Goal: Ask a question: Seek information or help from site administrators or community

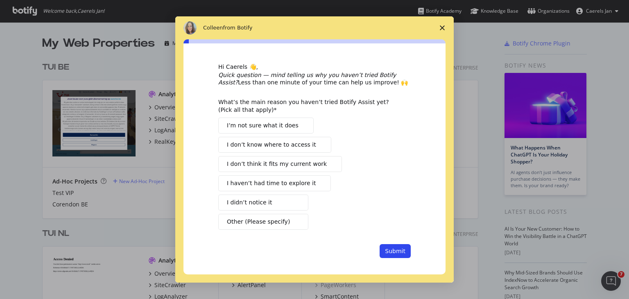
click at [442, 30] on icon "Close survey" at bounding box center [442, 27] width 5 height 5
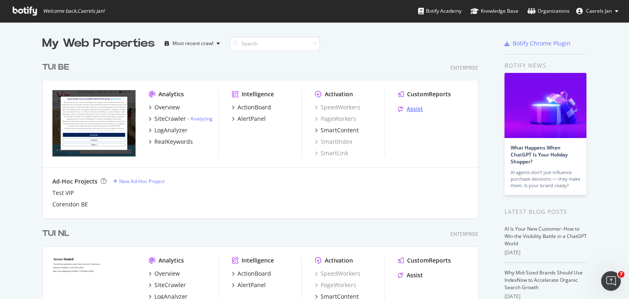
click at [409, 113] on div "Assist" at bounding box center [415, 109] width 16 height 8
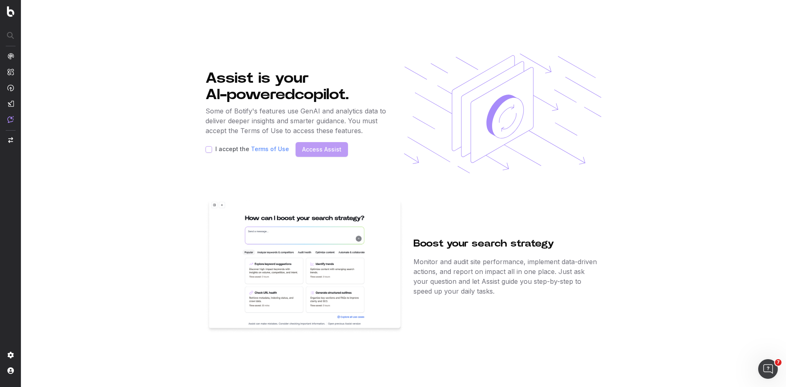
click at [217, 125] on p "Some of Botify's features use GenAI and analytics data to deliver deeper insigh…" at bounding box center [297, 120] width 183 height 29
click at [260, 147] on link "Terms of Use" at bounding box center [270, 148] width 38 height 7
click at [629, 299] on div "Open Intercom Messenger" at bounding box center [767, 367] width 27 height 27
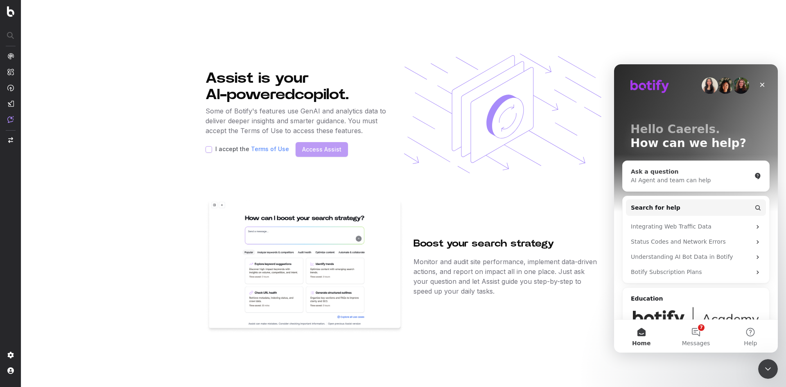
click at [629, 174] on div "Ask a question" at bounding box center [691, 171] width 120 height 9
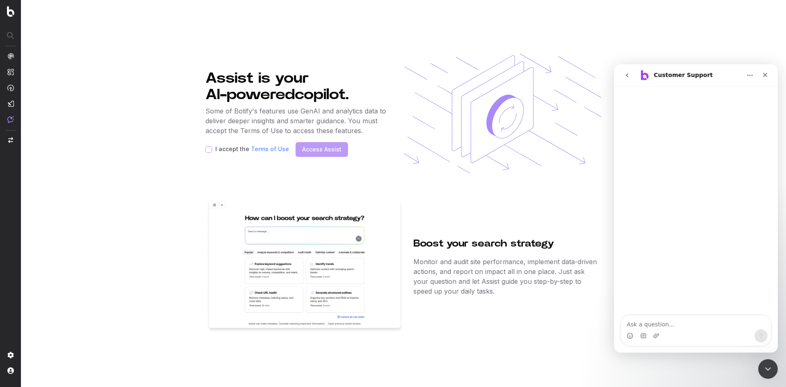
click at [629, 299] on textarea "Ask a question…" at bounding box center [696, 322] width 150 height 14
type textarea "Hi, Within TUI Group we've been using Botify Assist to help with prompt generat…"
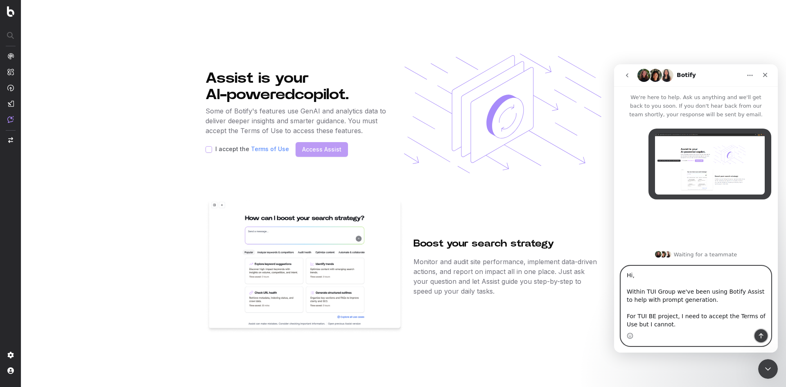
click at [629, 299] on button "Send a message…" at bounding box center [761, 335] width 13 height 13
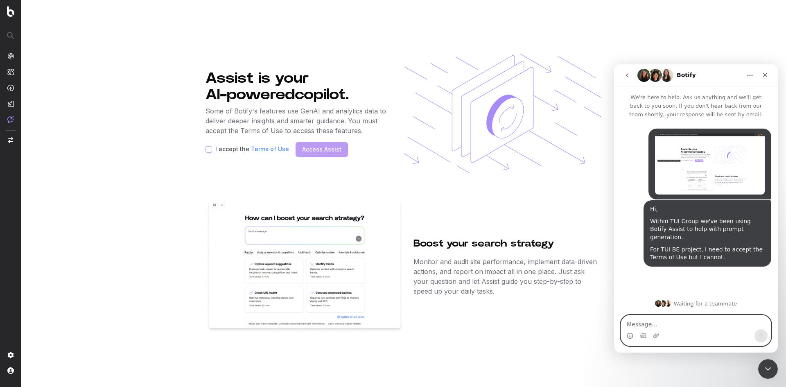
scroll to position [0, 0]
click at [629, 174] on img "Caerels says…" at bounding box center [710, 164] width 110 height 61
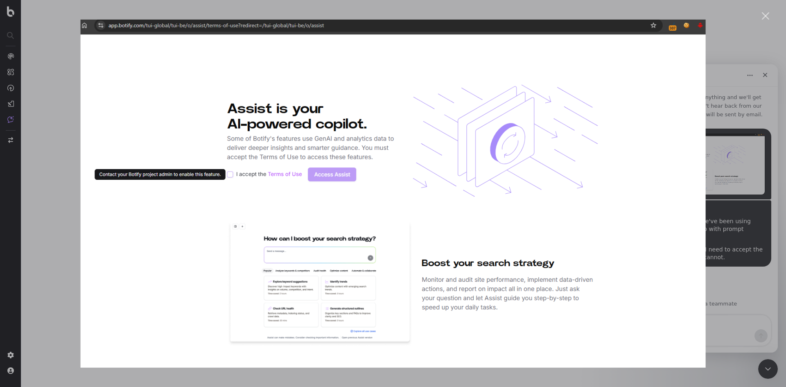
click at [629, 233] on div "Intercom messenger" at bounding box center [393, 193] width 786 height 387
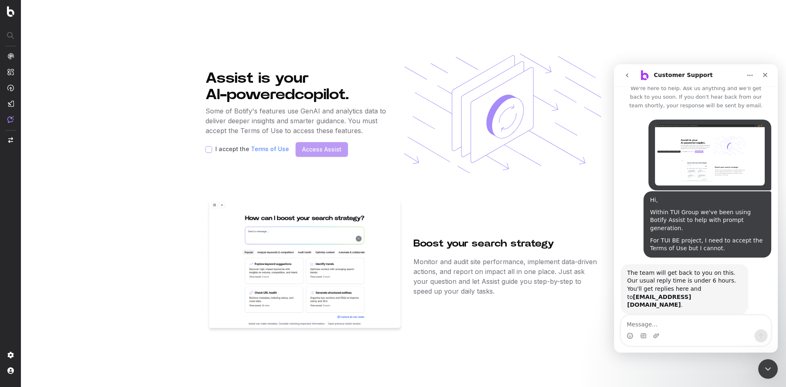
click at [629, 299] on div "Intercom messenger" at bounding box center [696, 335] width 150 height 13
click at [629, 299] on textarea "Message…" at bounding box center [696, 322] width 150 height 14
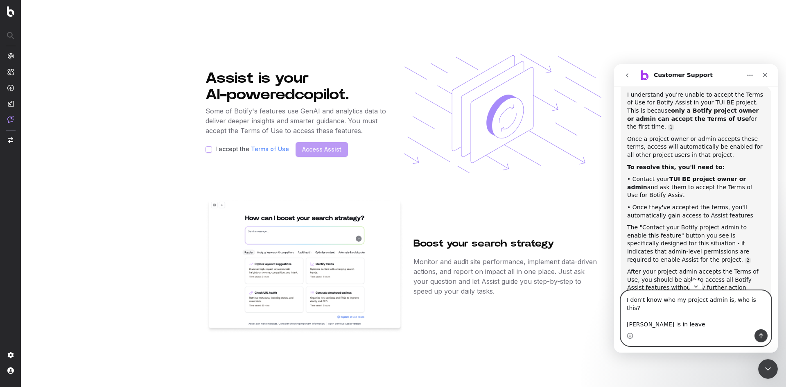
scroll to position [248, 0]
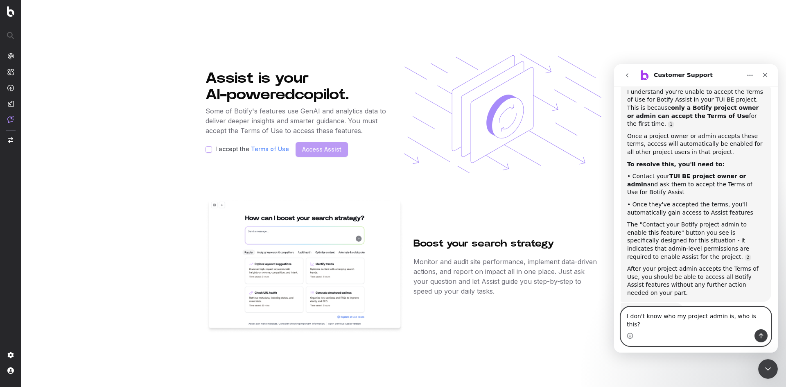
type textarea "I don't know who my project admin is, who is this?"
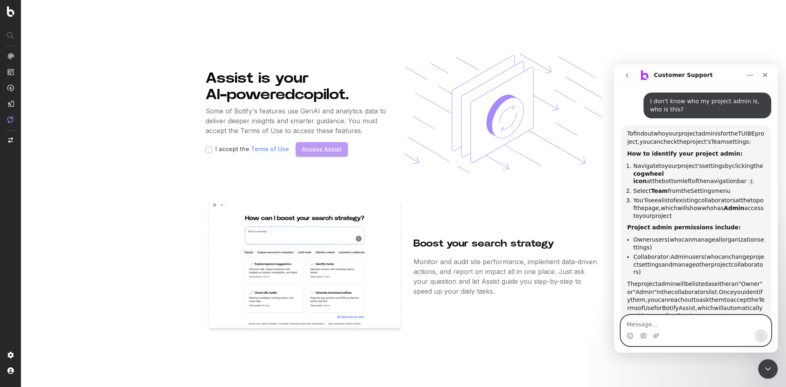
scroll to position [477, 0]
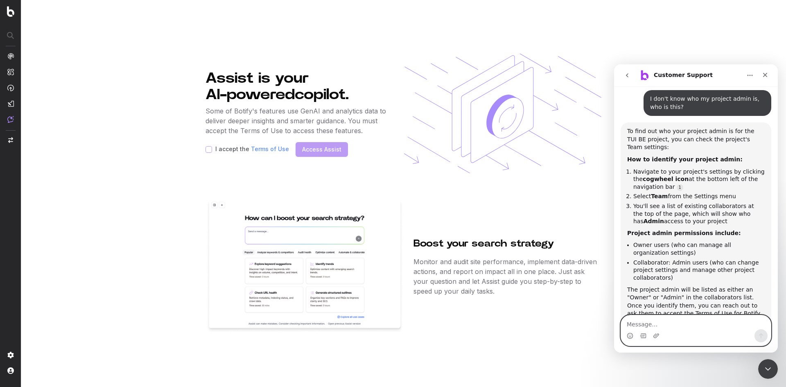
click at [629, 299] on textarea "Message…" at bounding box center [696, 322] width 150 height 14
type textarea "Well I see under "Users" that I am a administrator so that seems like a bug"
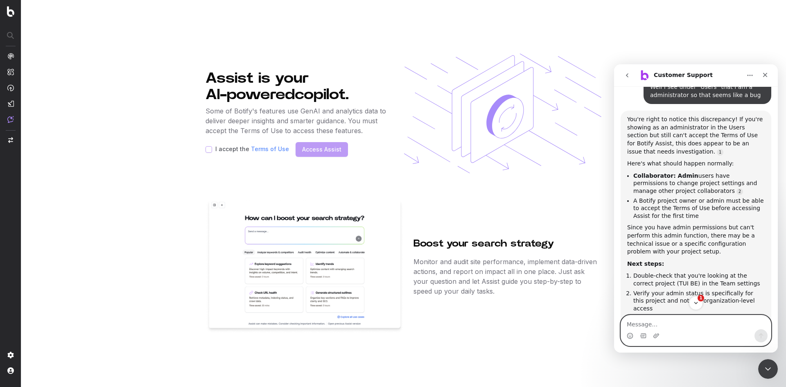
scroll to position [805, 0]
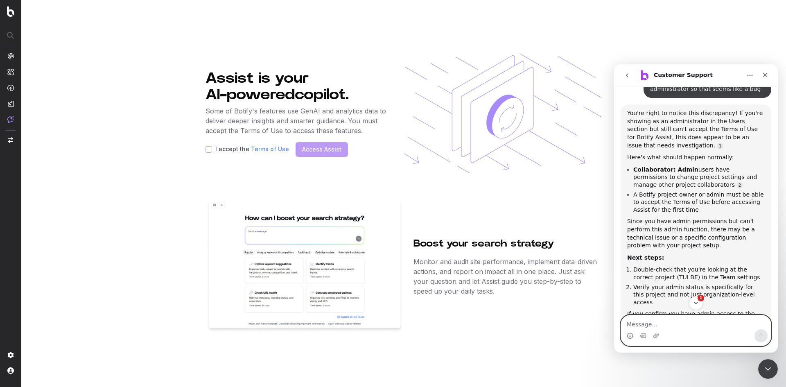
click at [629, 299] on textarea "Message…" at bounding box center [696, 322] width 150 height 14
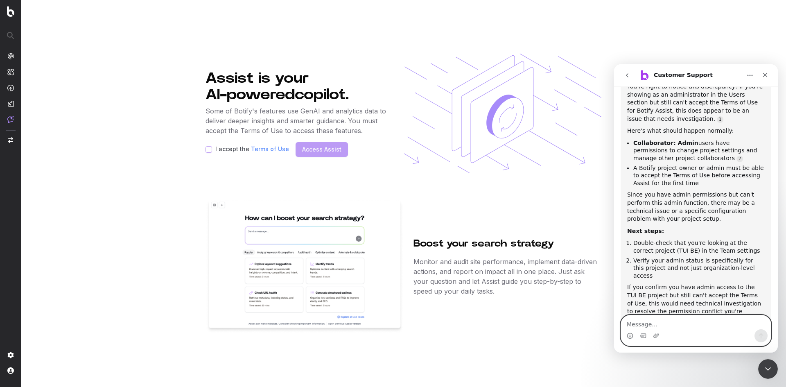
click at [629, 299] on textarea "Message…" at bounding box center [696, 322] width 150 height 14
type textarea "Connect with a person. This is a bug"
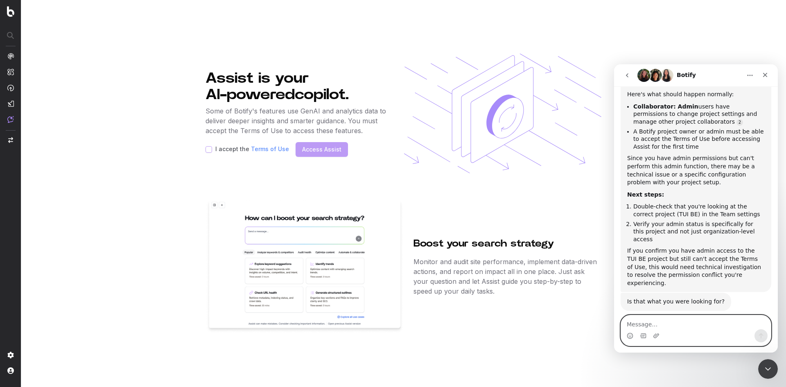
scroll to position [914, 0]
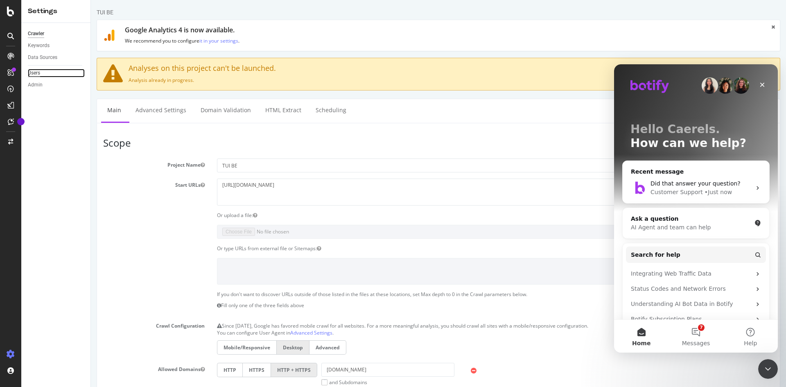
click at [35, 72] on div "Users" at bounding box center [34, 73] width 12 height 9
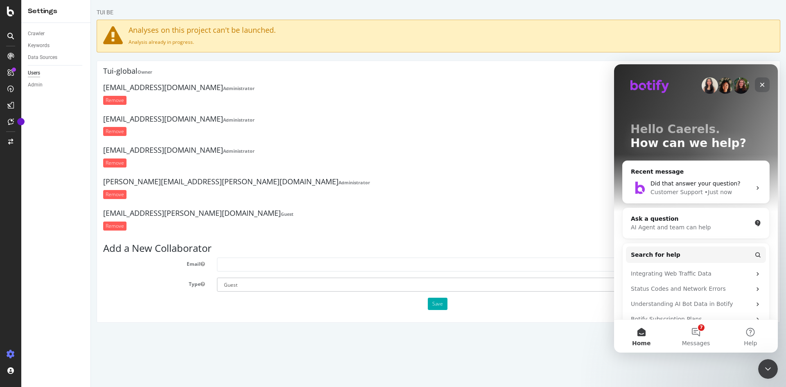
click at [763, 84] on icon "Close" at bounding box center [762, 85] width 5 height 5
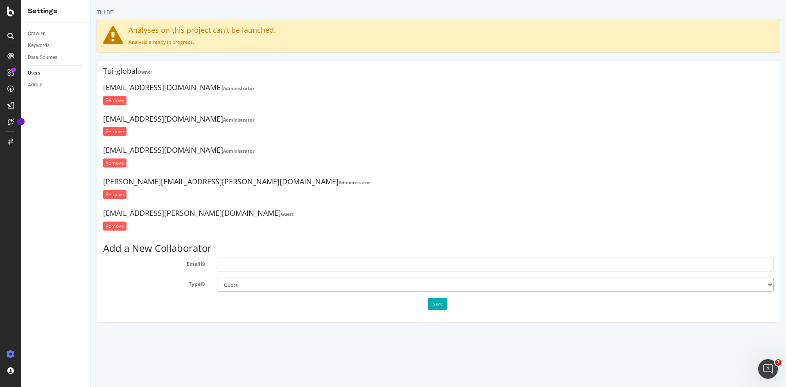
click at [339, 181] on strong "Administrator" at bounding box center [355, 182] width 32 height 6
click at [281, 213] on strong "Guest" at bounding box center [287, 214] width 13 height 6
click at [36, 84] on div "Admin" at bounding box center [35, 85] width 15 height 9
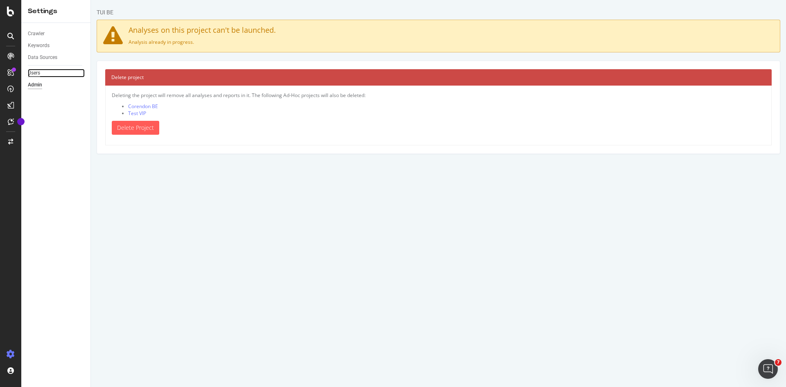
click at [35, 75] on div "Users" at bounding box center [34, 73] width 12 height 9
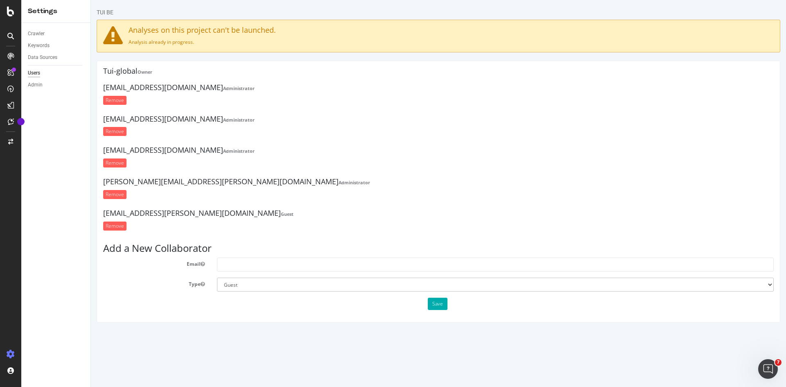
click at [223, 120] on strong "Administrator" at bounding box center [239, 120] width 32 height 6
click at [197, 118] on h4 "jan.caerels@tui.be Administrator" at bounding box center [438, 119] width 671 height 8
click at [40, 85] on div "Admin" at bounding box center [35, 85] width 15 height 9
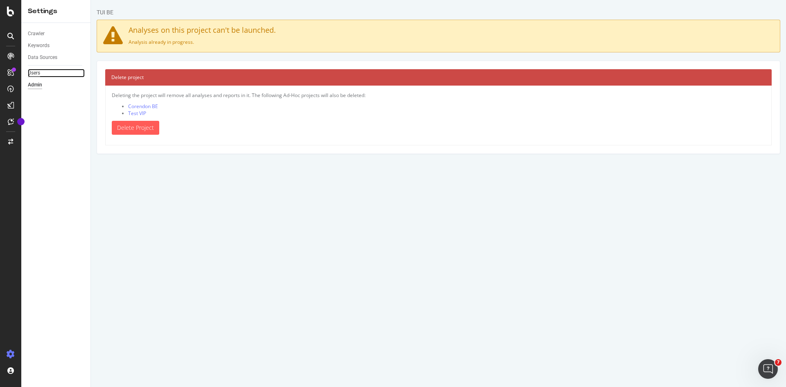
click at [37, 75] on div "Users" at bounding box center [34, 73] width 12 height 9
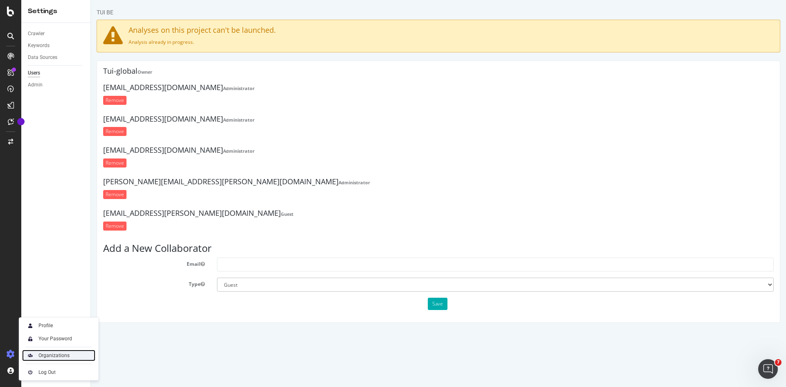
click at [51, 355] on div "Organizations" at bounding box center [53, 355] width 31 height 7
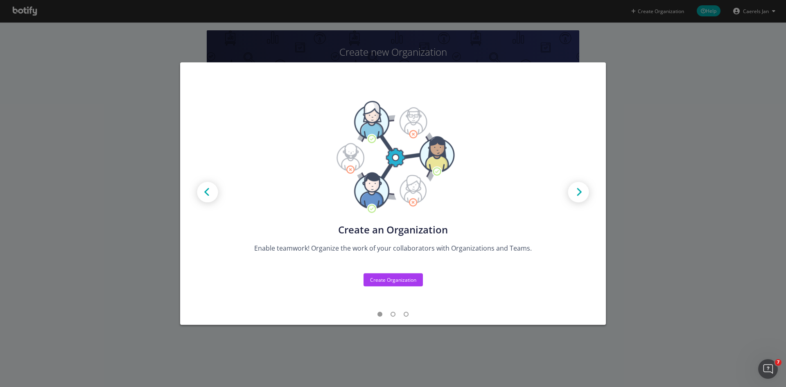
click at [633, 163] on div "Create new Projects for your Teams Create the exact model that matches your Org…" at bounding box center [393, 193] width 786 height 387
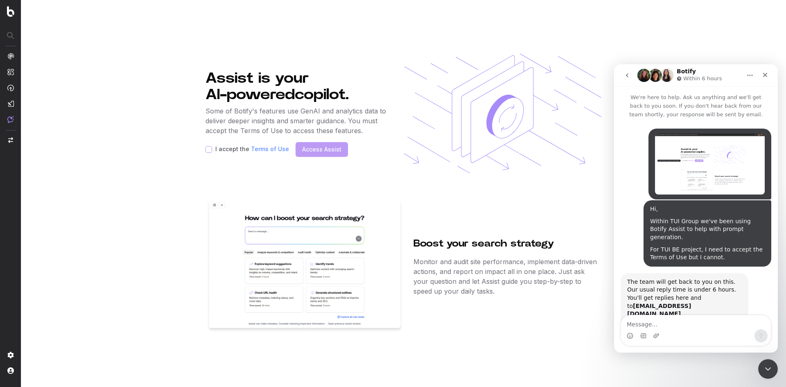
scroll to position [914, 0]
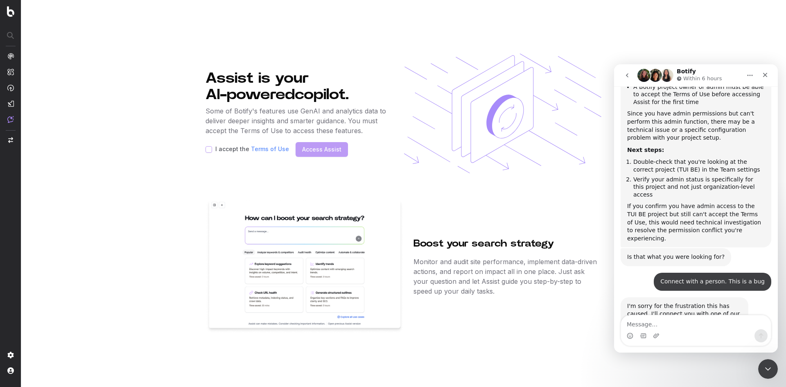
click at [681, 302] on div "I'm sorry for the frustration this has caused. I'll connect you with one of our…" at bounding box center [684, 318] width 115 height 32
click at [667, 318] on textarea "Message…" at bounding box center [696, 322] width 150 height 14
click at [741, 321] on textarea "Message…" at bounding box center [696, 322] width 150 height 14
type textarea "?"
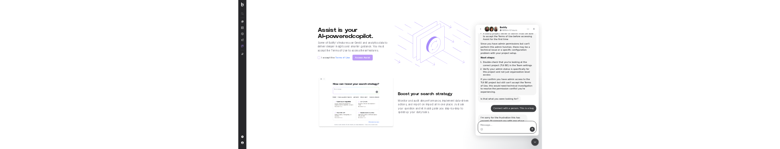
scroll to position [938, 0]
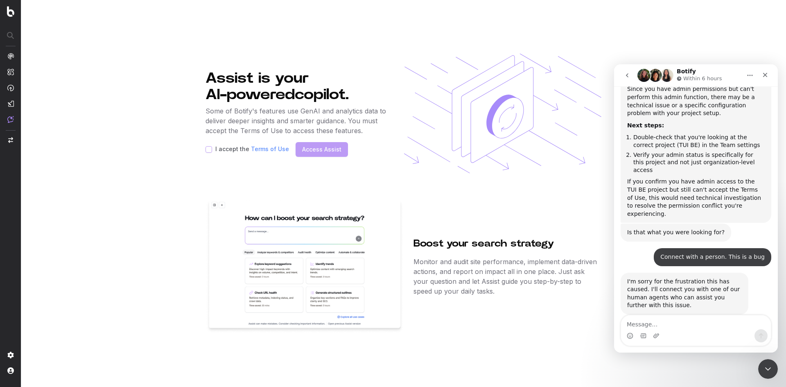
click at [210, 153] on div "I accept the Terms of Use Access Assist" at bounding box center [297, 149] width 183 height 15
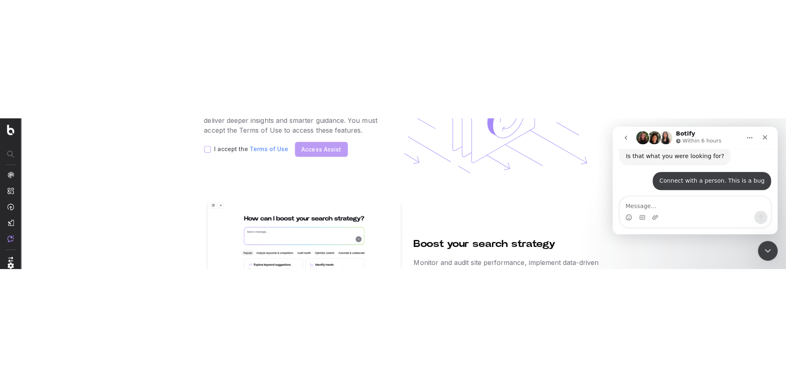
scroll to position [1120, 0]
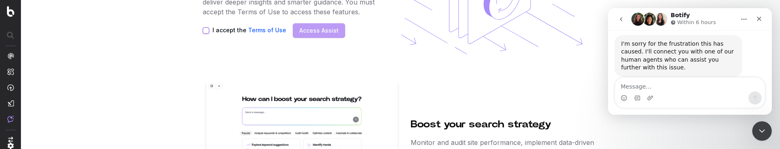
click at [206, 31] on button "I accept the Terms of Use" at bounding box center [206, 30] width 7 height 7
click at [207, 31] on button "I accept the Terms of Use" at bounding box center [206, 30] width 7 height 7
click at [316, 29] on div "I accept the Terms of Use Access Assist" at bounding box center [294, 30] width 183 height 15
click at [317, 29] on div "I accept the Terms of Use Access Assist" at bounding box center [294, 30] width 183 height 15
click at [306, 29] on div "I accept the Terms of Use Access Assist" at bounding box center [294, 30] width 183 height 15
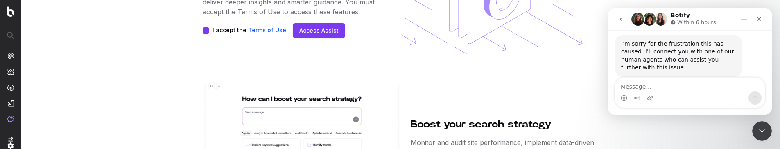
click at [332, 32] on link "Access Assist" at bounding box center [318, 31] width 39 height 8
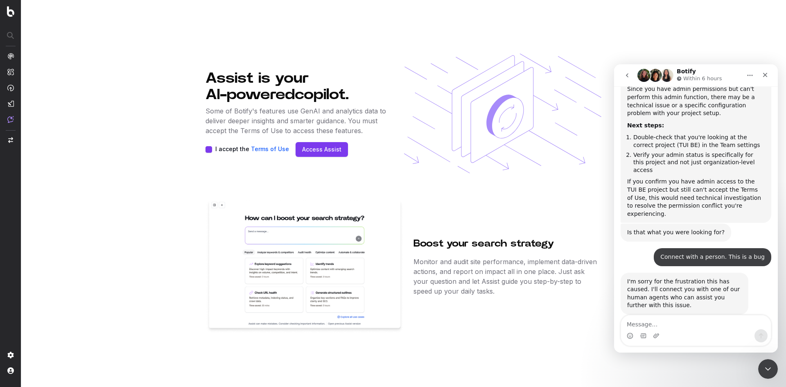
click at [314, 151] on link "Access Assist" at bounding box center [321, 149] width 39 height 8
click at [313, 151] on link "Access Assist" at bounding box center [321, 149] width 39 height 8
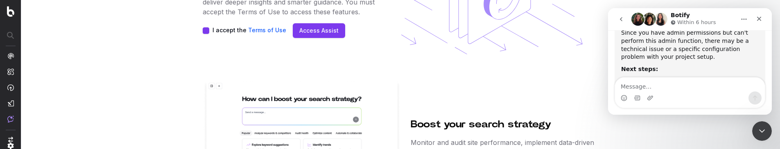
scroll to position [1120, 0]
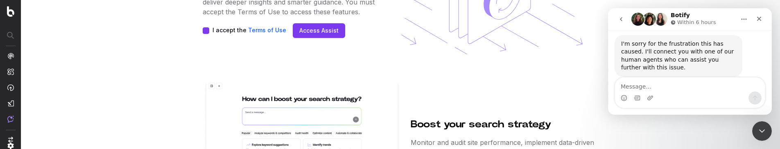
click at [309, 29] on link "Access Assist" at bounding box center [318, 31] width 39 height 8
click at [310, 27] on link "Access Assist" at bounding box center [318, 31] width 39 height 8
click at [310, 28] on link "Access Assist" at bounding box center [318, 31] width 39 height 8
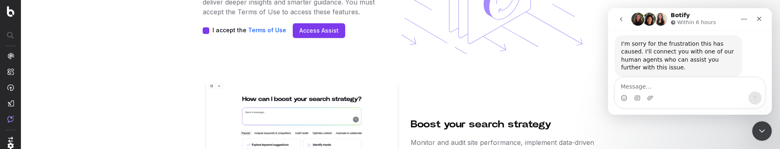
click at [309, 34] on link "Access Assist" at bounding box center [318, 31] width 39 height 8
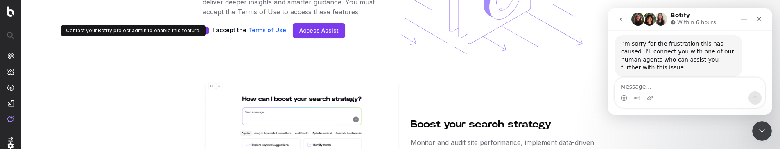
click at [205, 32] on button "I accept the Terms of Use" at bounding box center [206, 30] width 7 height 7
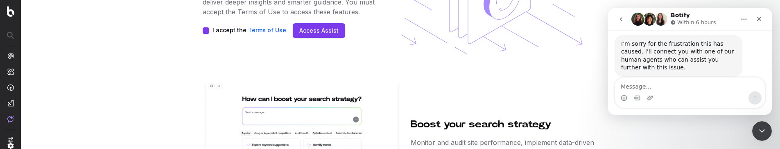
click at [205, 32] on button "I accept the Terms of Use" at bounding box center [206, 30] width 7 height 7
click at [312, 32] on link "Access Assist" at bounding box center [318, 31] width 39 height 8
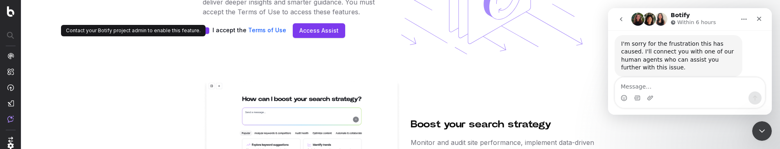
click at [207, 29] on button "I accept the Terms of Use" at bounding box center [206, 30] width 7 height 7
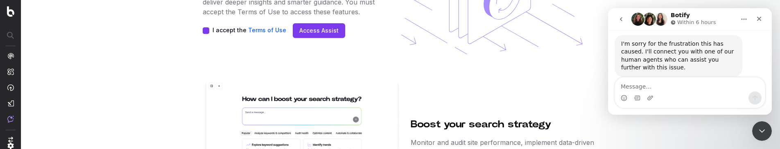
click at [207, 29] on button "I accept the Terms of Use" at bounding box center [206, 30] width 7 height 7
click at [205, 32] on button "I accept the Terms of Use" at bounding box center [206, 30] width 7 height 7
click at [303, 32] on link "Access Assist" at bounding box center [318, 31] width 39 height 8
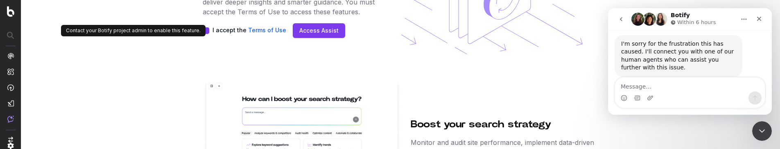
click at [209, 32] on button "I accept the Terms of Use" at bounding box center [206, 30] width 7 height 7
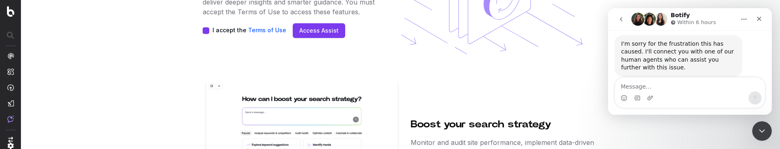
click at [299, 29] on link "Access Assist" at bounding box center [318, 31] width 39 height 8
click at [204, 32] on button "I accept the Terms of Use" at bounding box center [206, 30] width 7 height 7
click at [329, 30] on link "Access Assist" at bounding box center [318, 31] width 39 height 8
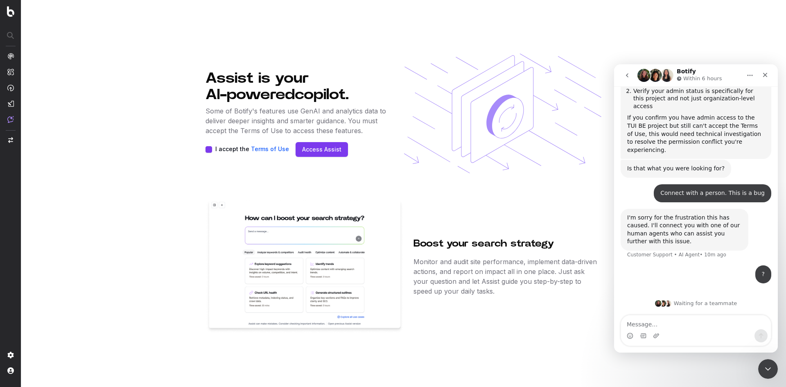
scroll to position [938, 0]
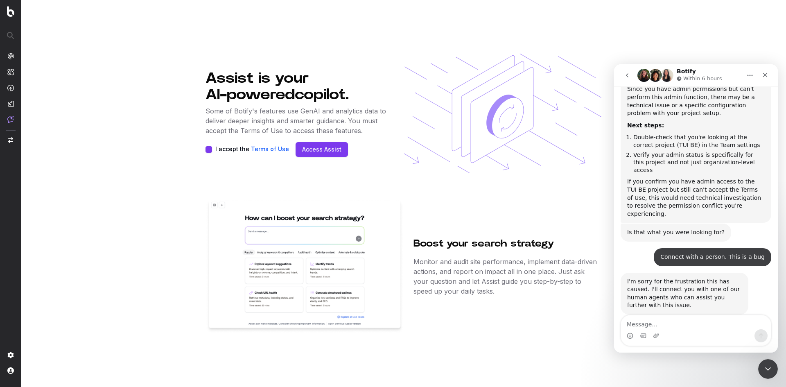
click at [409, 223] on div "Boost your search strategy Monitor and audit site performance, implement data-d…" at bounding box center [404, 266] width 396 height 134
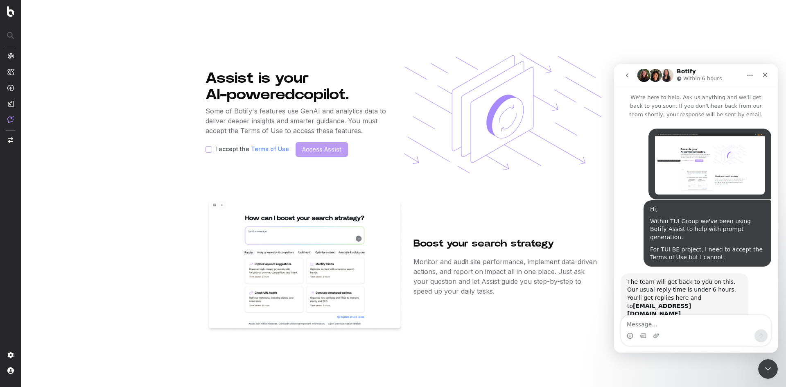
scroll to position [938, 0]
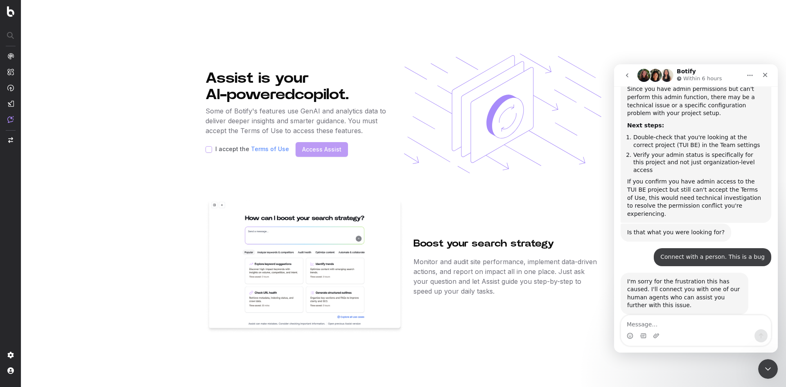
drag, startPoint x: 938, startPoint y: 211, endPoint x: 695, endPoint y: 275, distance: 251.6
click at [695, 329] on div "? [GEOGRAPHIC_DATA] • 3m ago" at bounding box center [696, 343] width 151 height 28
click at [687, 315] on textarea "Message…" at bounding box center [696, 322] width 150 height 14
click at [505, 359] on section "Assist is your AI-powered copilot. Some of Botify's features use GenAI and anal…" at bounding box center [403, 193] width 765 height 387
click at [176, 239] on section "Assist is your AI-powered copilot. Some of Botify's features use GenAI and anal…" at bounding box center [403, 193] width 765 height 387
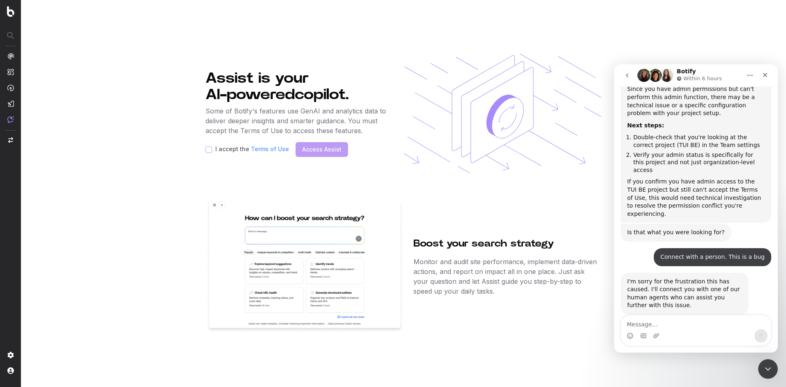
click at [754, 75] on button "Home" at bounding box center [750, 76] width 16 height 16
click at [626, 76] on icon "go back" at bounding box center [627, 75] width 7 height 7
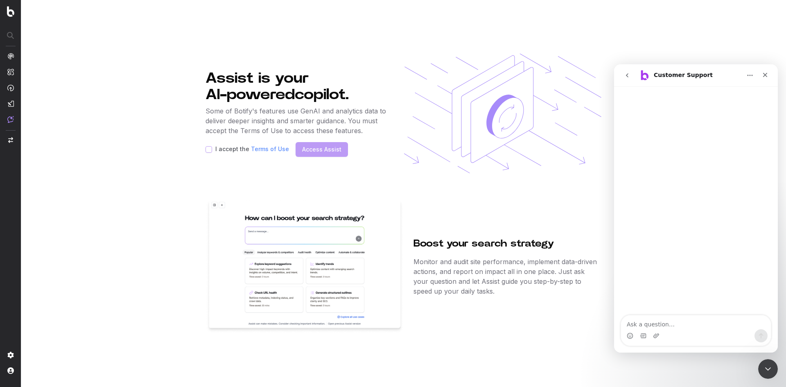
scroll to position [0, 0]
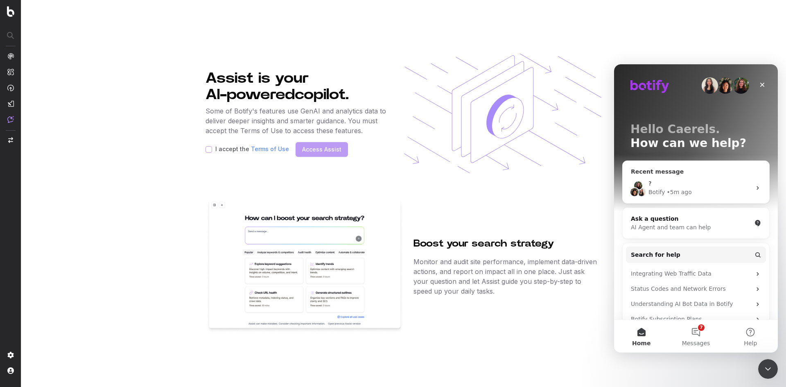
click at [660, 185] on div "?" at bounding box center [700, 183] width 103 height 9
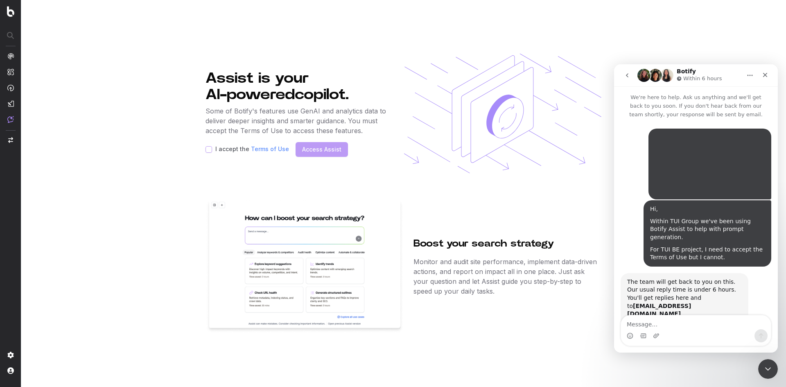
scroll to position [938, 0]
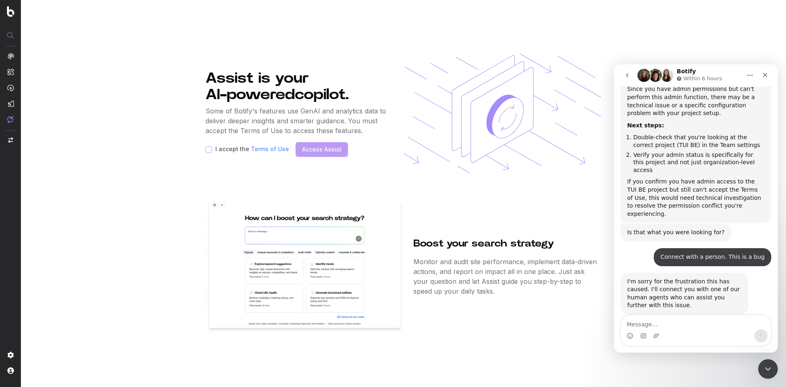
click at [134, 142] on section "Assist is your AI-powered copilot. Some of Botify's features use GenAI and anal…" at bounding box center [403, 193] width 765 height 387
drag, startPoint x: 628, startPoint y: 70, endPoint x: 1244, endPoint y: 128, distance: 618.6
click at [628, 70] on button "go back" at bounding box center [628, 76] width 16 height 16
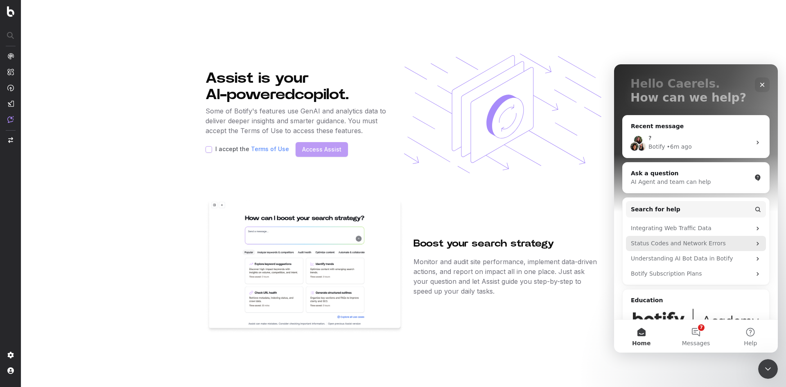
scroll to position [92, 0]
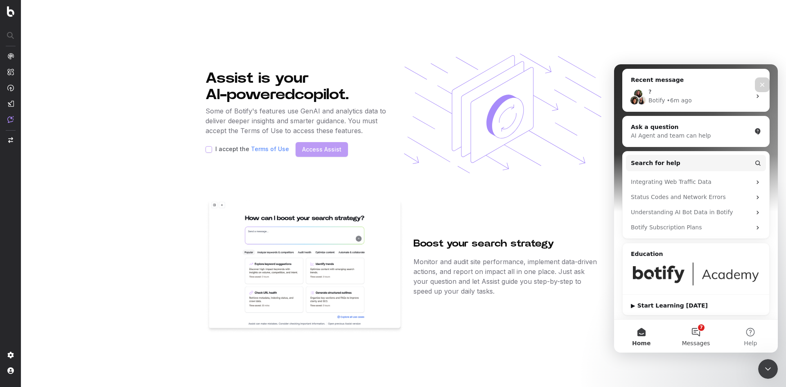
click at [692, 338] on button "7 Messages" at bounding box center [696, 336] width 54 height 33
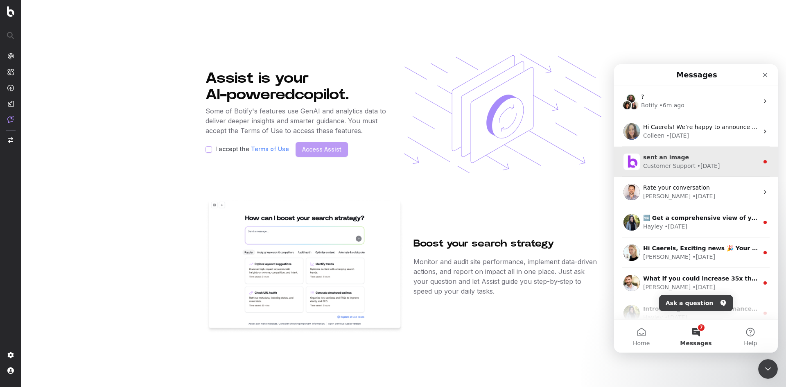
click at [687, 168] on div "Customer Support" at bounding box center [669, 166] width 52 height 9
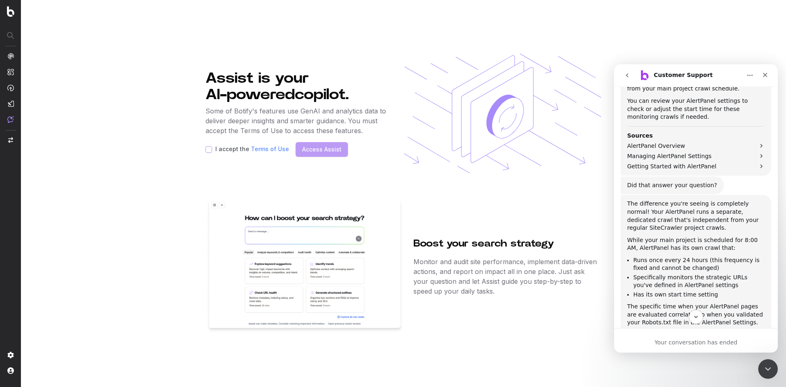
scroll to position [489, 0]
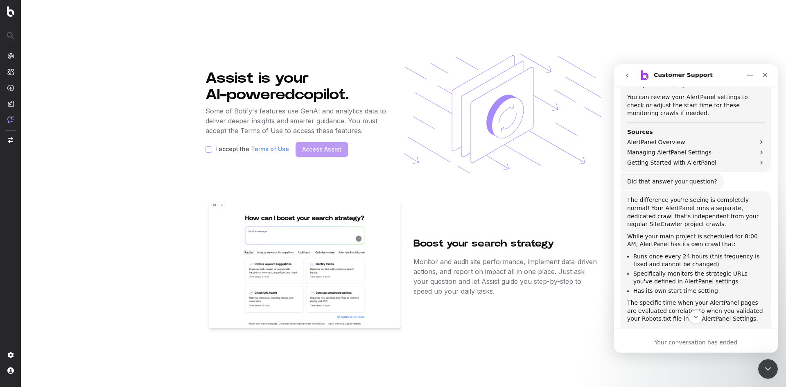
click at [627, 72] on button "go back" at bounding box center [628, 76] width 16 height 16
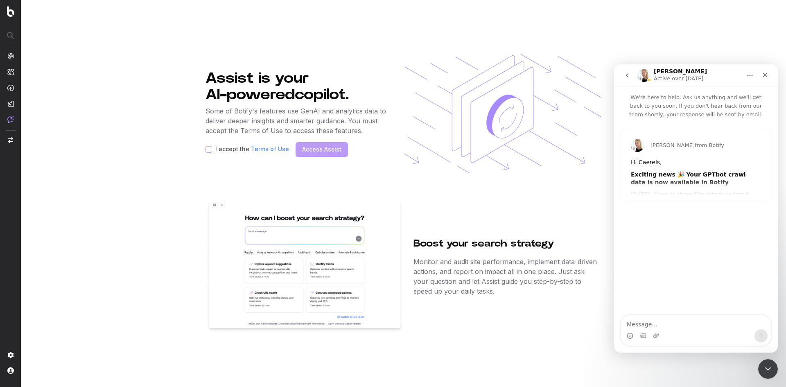
click at [630, 77] on icon "go back" at bounding box center [627, 75] width 7 height 7
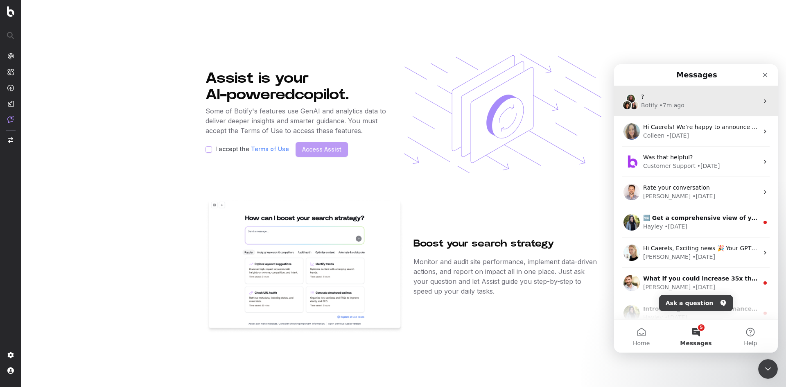
click at [679, 110] on div "? Botify • 7m ago" at bounding box center [696, 101] width 164 height 30
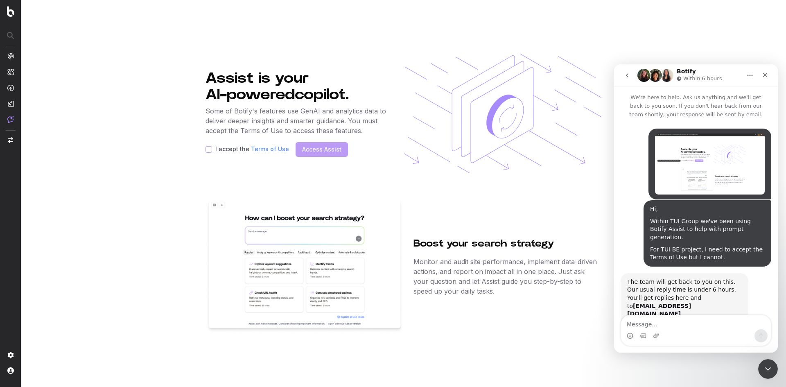
scroll to position [938, 0]
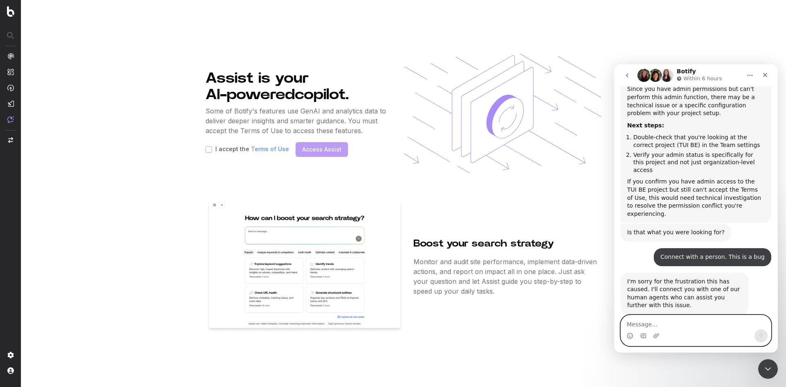
click at [685, 326] on textarea "Message…" at bounding box center [696, 322] width 150 height 14
click at [685, 319] on textarea "Message…" at bounding box center [696, 322] width 150 height 14
click at [259, 150] on link "Terms of Use" at bounding box center [270, 148] width 38 height 7
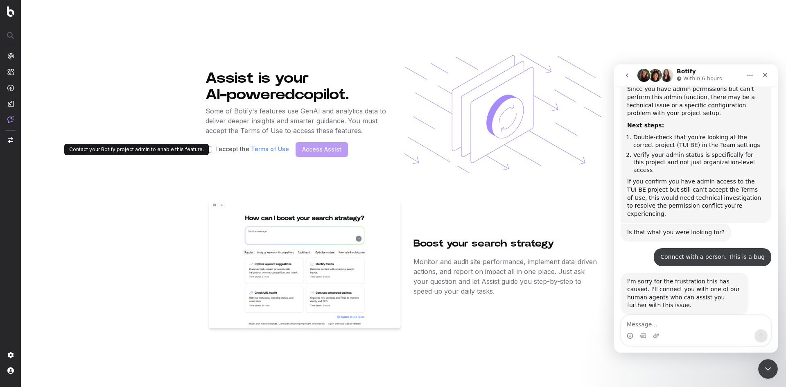
click at [179, 177] on section "Assist is your AI-powered copilot. Some of Botify's features use GenAI and anal…" at bounding box center [403, 193] width 765 height 387
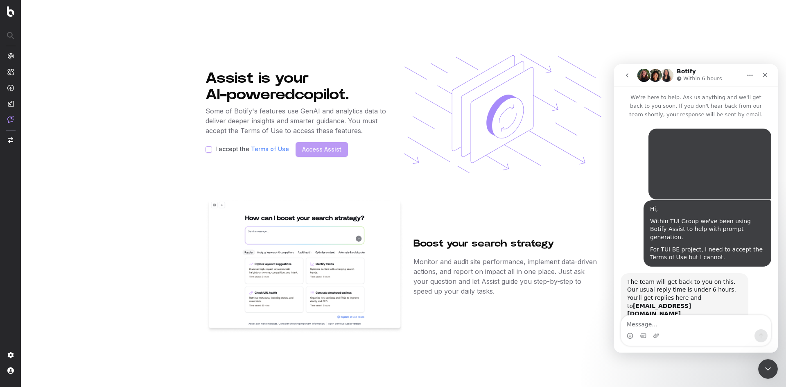
scroll to position [938, 0]
